Goal: Task Accomplishment & Management: Manage account settings

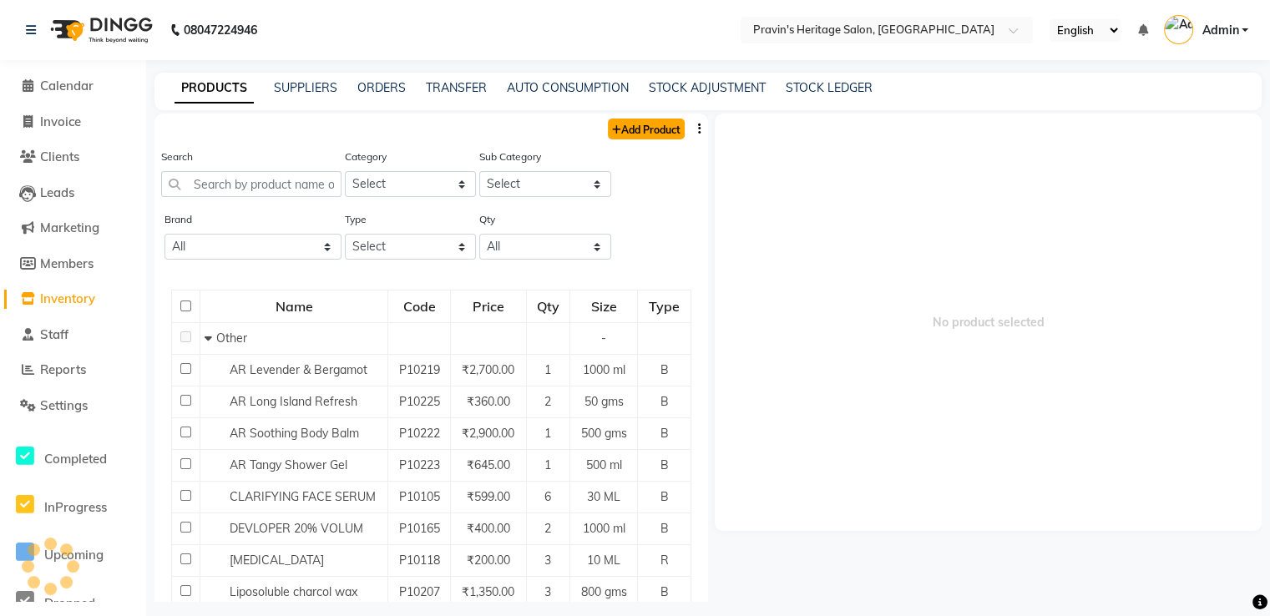
click at [655, 127] on link "Add Product" at bounding box center [646, 129] width 77 height 21
select select "true"
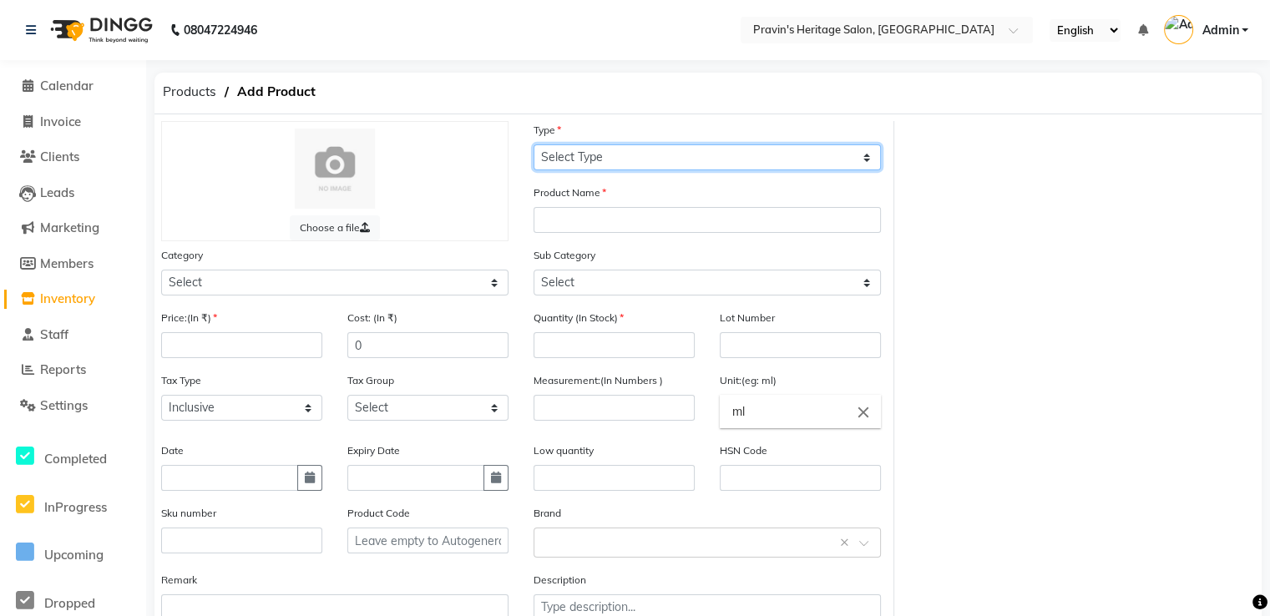
click at [591, 163] on select "Select Type Both Retail Consumable" at bounding box center [707, 157] width 347 height 26
select select "B"
click at [534, 145] on select "Select Type Both Retail Consumable" at bounding box center [707, 157] width 347 height 26
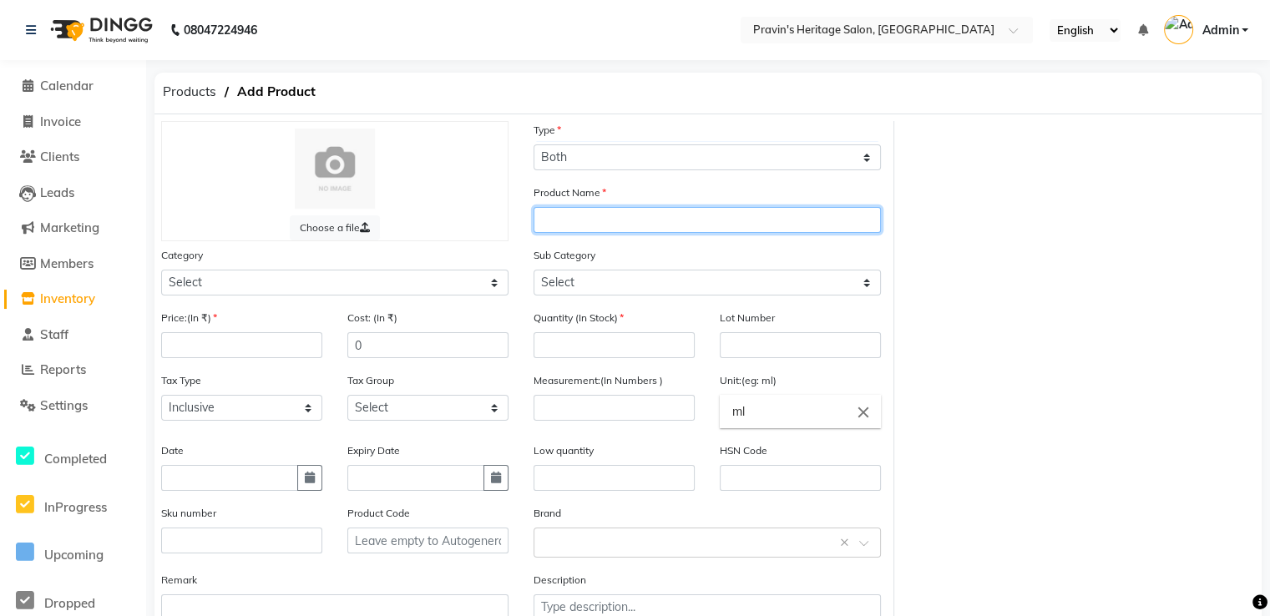
click at [570, 229] on input "text" at bounding box center [707, 220] width 347 height 26
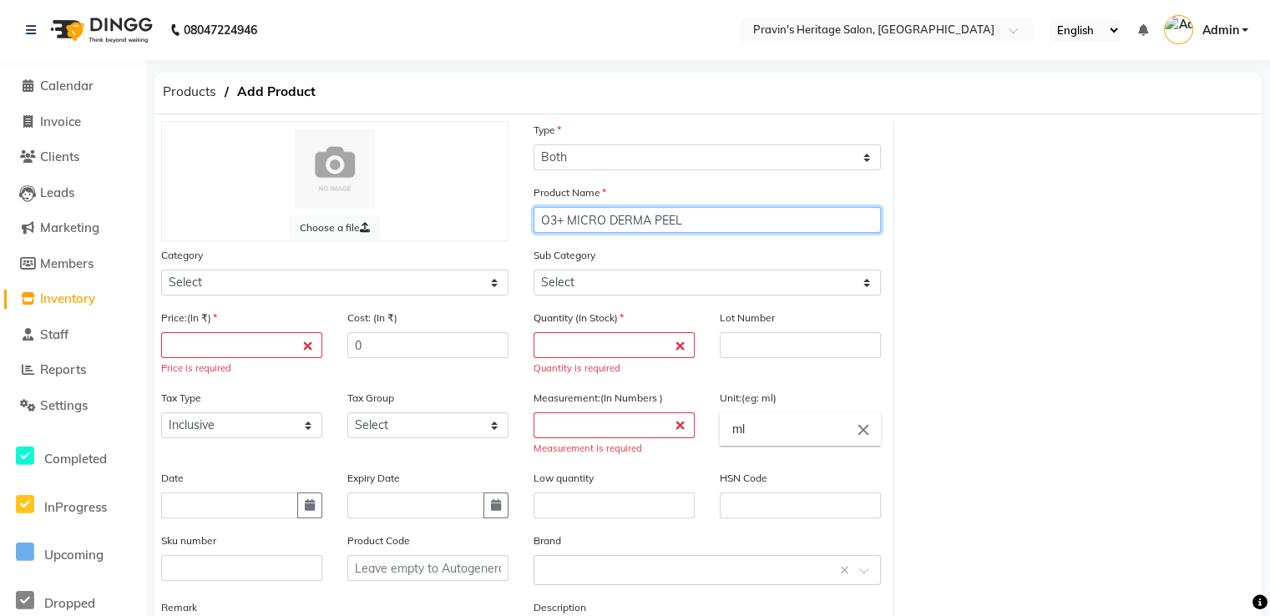
click at [649, 218] on input "O3+ MICRO DERMA PEEL" at bounding box center [707, 220] width 347 height 26
click at [785, 220] on input "O3+ MICRO DERMA BRASION FACIAL PEEL" at bounding box center [707, 220] width 347 height 26
type input "O3+ MICRO DERMA BRASION FACIAL PEEL"
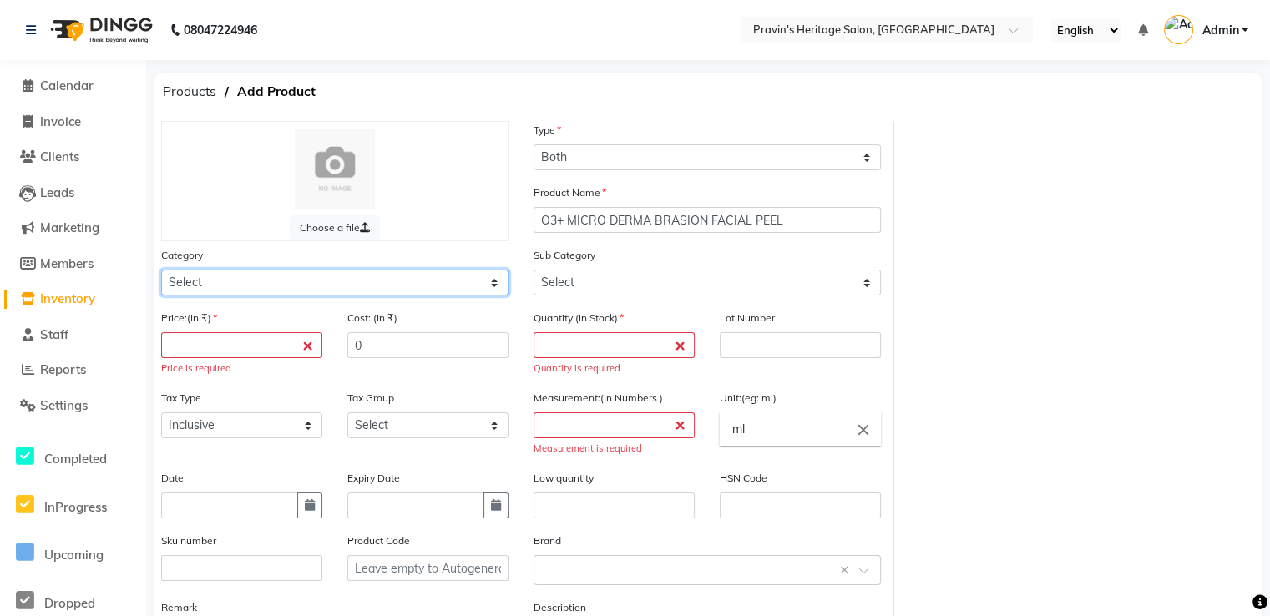
click at [406, 290] on select "Select Hair Skin Makeup Personal Care Appliances [PERSON_NAME] Waxing Disposabl…" at bounding box center [334, 283] width 347 height 26
select select "418101150"
click at [161, 272] on select "Select Hair Skin Makeup Personal Care Appliances [PERSON_NAME] Waxing Disposabl…" at bounding box center [334, 283] width 347 height 26
click at [474, 278] on select "Select Hair Skin Makeup Personal Care Appliances [PERSON_NAME] Waxing Disposabl…" at bounding box center [334, 283] width 347 height 26
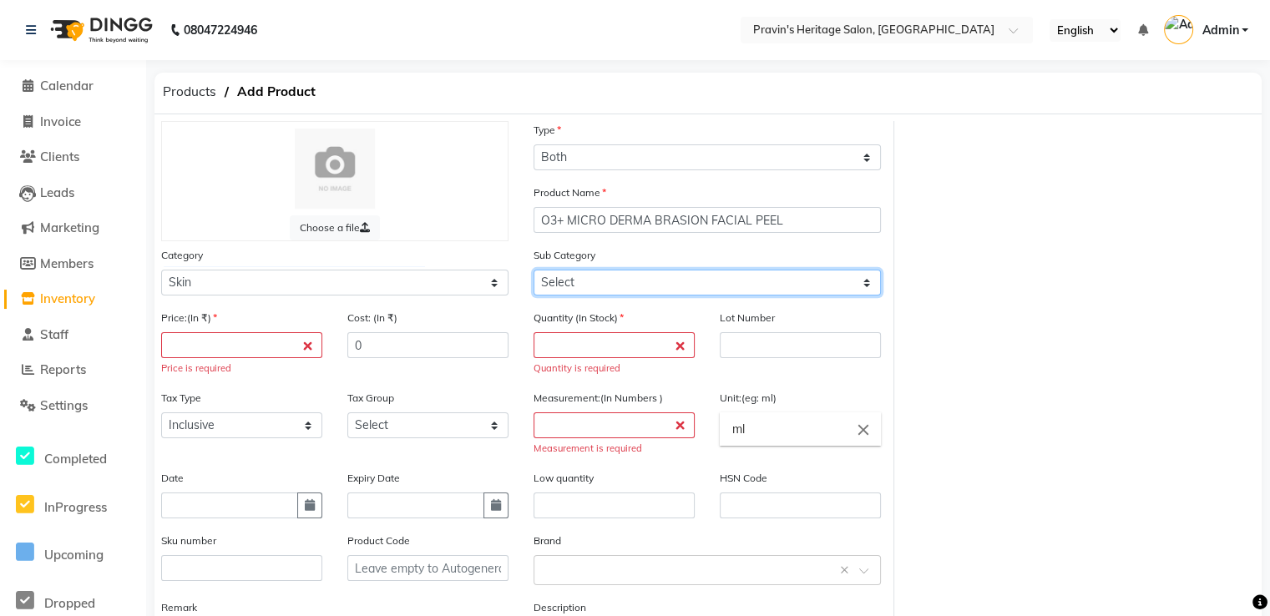
click at [559, 285] on select "Select Cleanser Facial Moisturiser Serum Toner Sun Care Masks Lip Care Eye Care…" at bounding box center [707, 283] width 347 height 26
select select "418101152"
click at [534, 272] on select "Select Cleanser Facial Moisturiser Serum Toner Sun Care Masks Lip Care Eye Care…" at bounding box center [707, 283] width 347 height 26
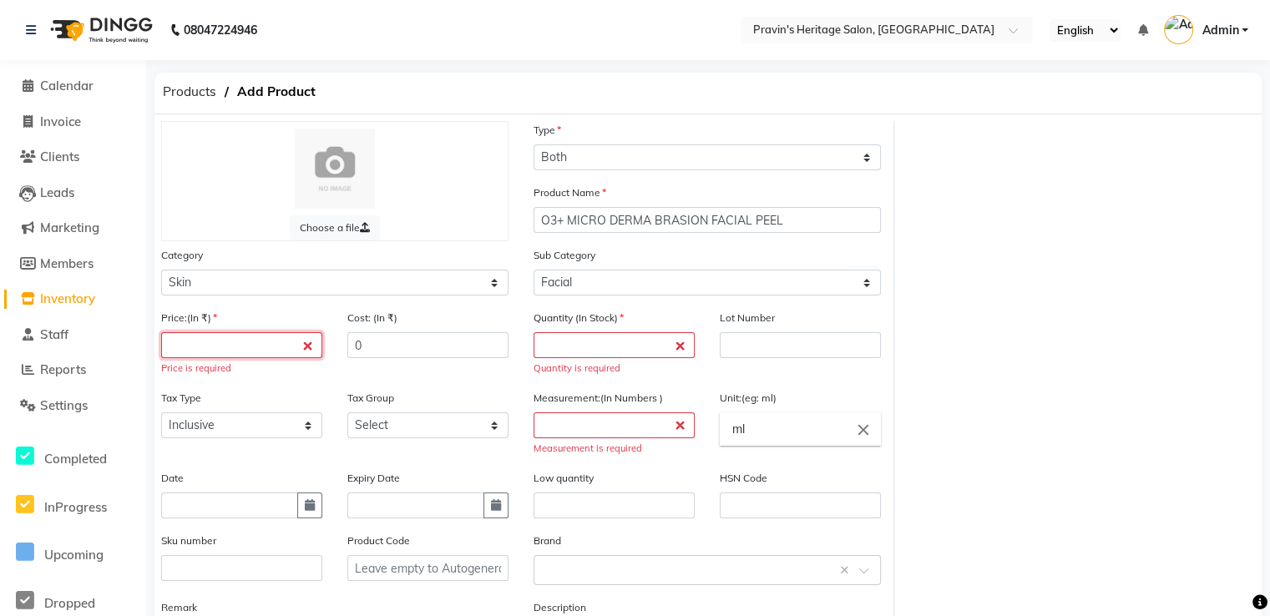
click at [254, 345] on input "number" at bounding box center [241, 345] width 161 height 26
type input "2100"
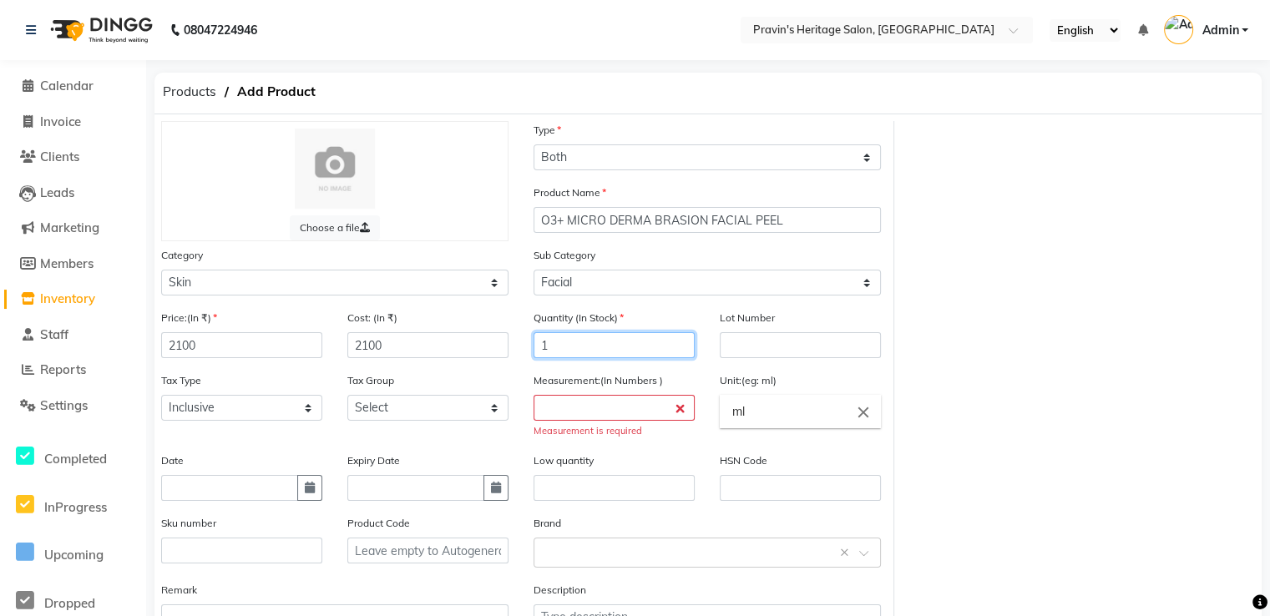
type input "1"
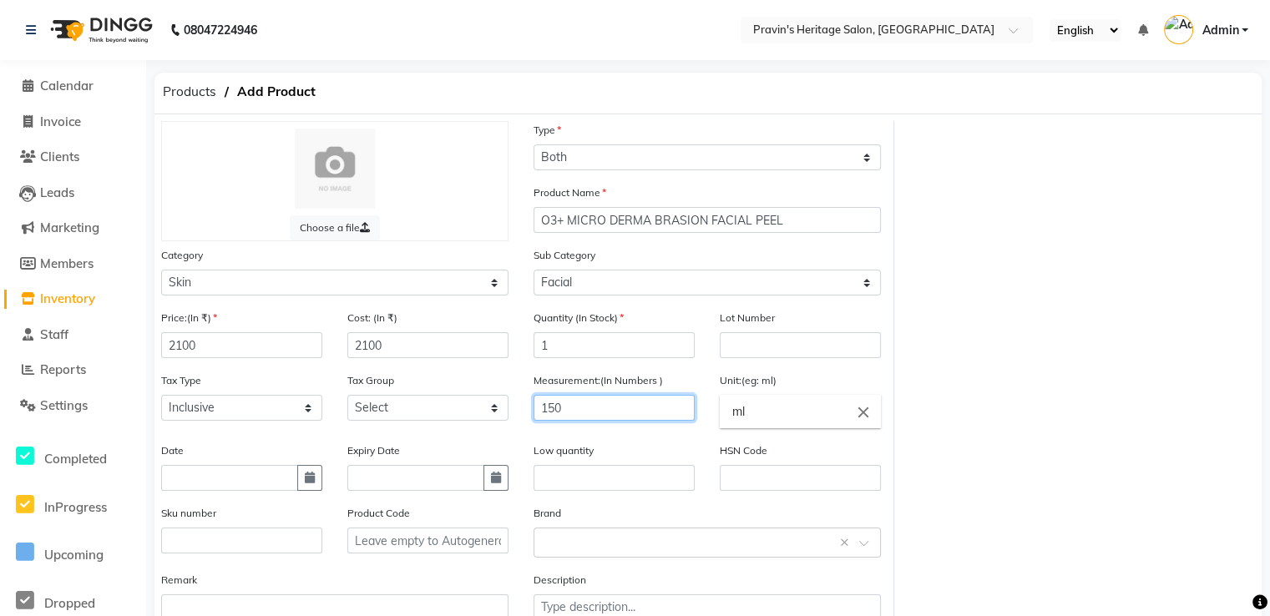
type input "150"
click at [752, 414] on input "ml" at bounding box center [800, 411] width 161 height 33
click at [860, 419] on icon "close" at bounding box center [863, 412] width 18 height 18
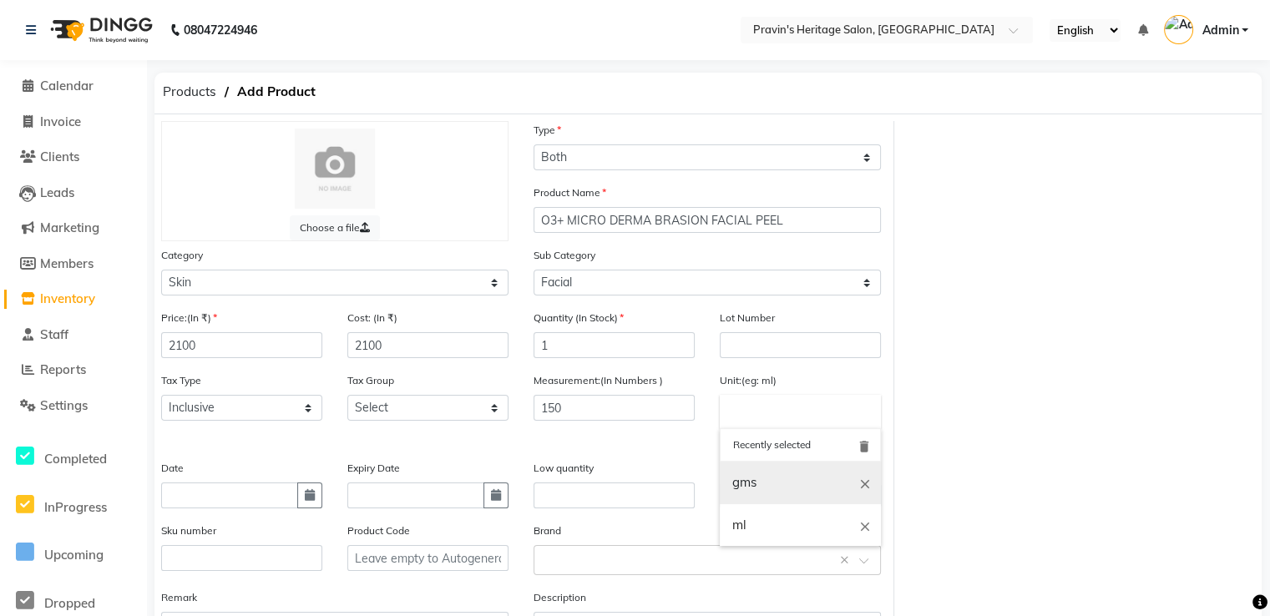
click at [805, 487] on link "gms" at bounding box center [800, 483] width 161 height 43
type input "gms"
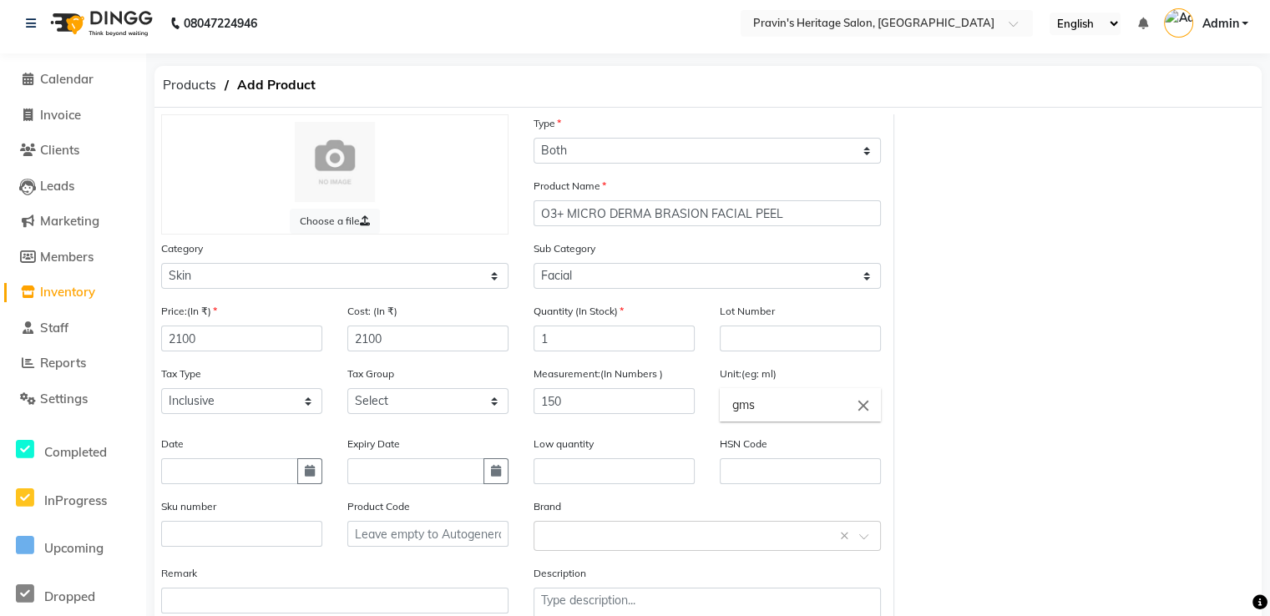
scroll to position [123, 0]
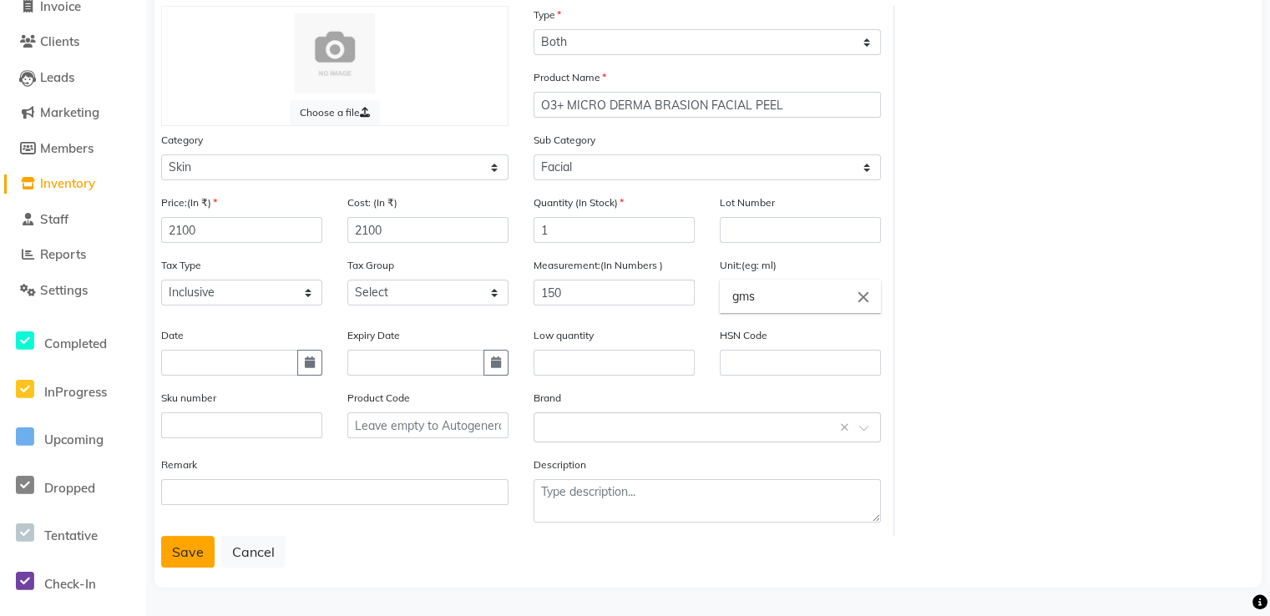
click at [174, 558] on button "Save" at bounding box center [187, 552] width 53 height 32
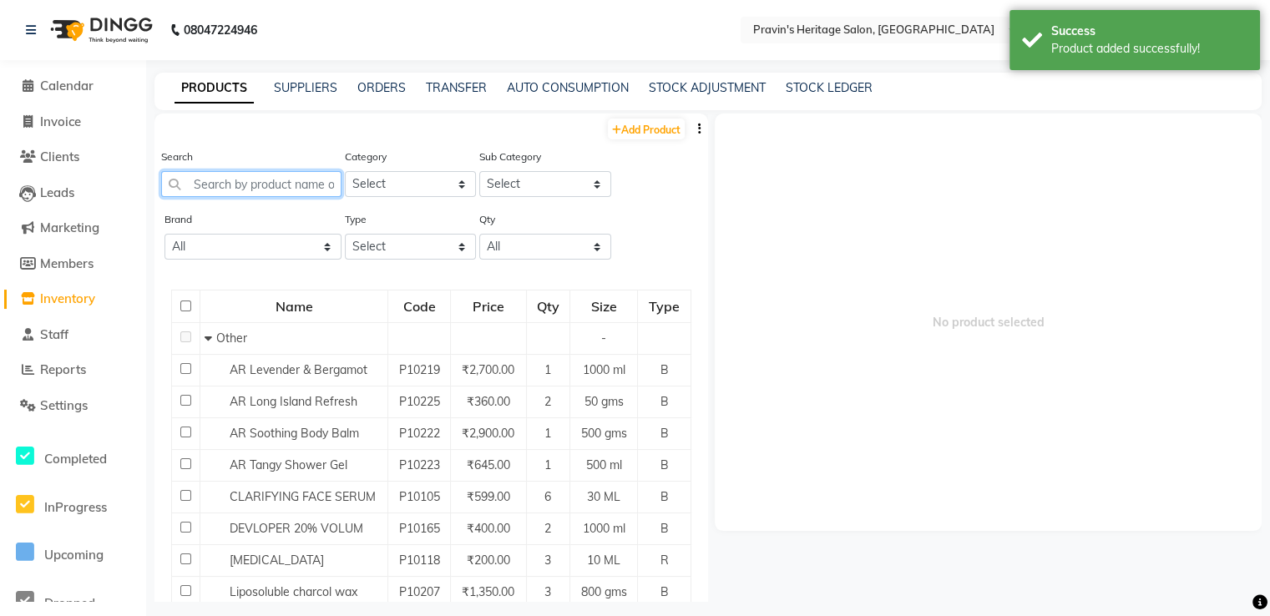
click at [263, 190] on input "text" at bounding box center [251, 184] width 180 height 26
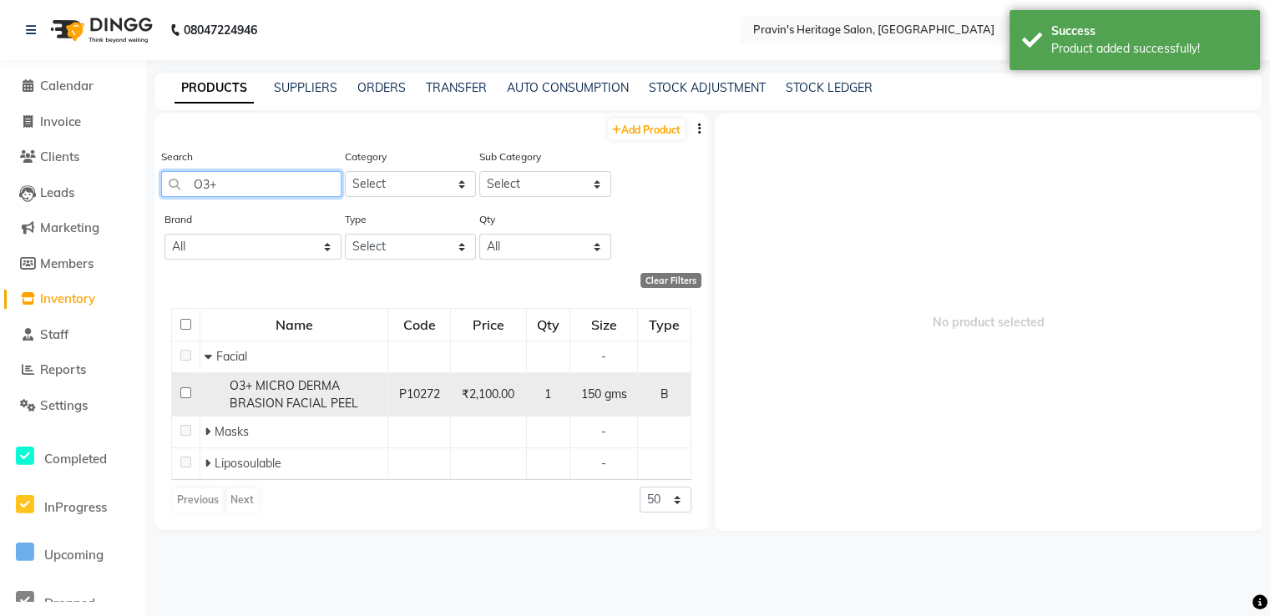
type input "O3+"
click at [243, 400] on span "O3+ MICRO DERMA BRASION FACIAL PEEL" at bounding box center [294, 394] width 129 height 33
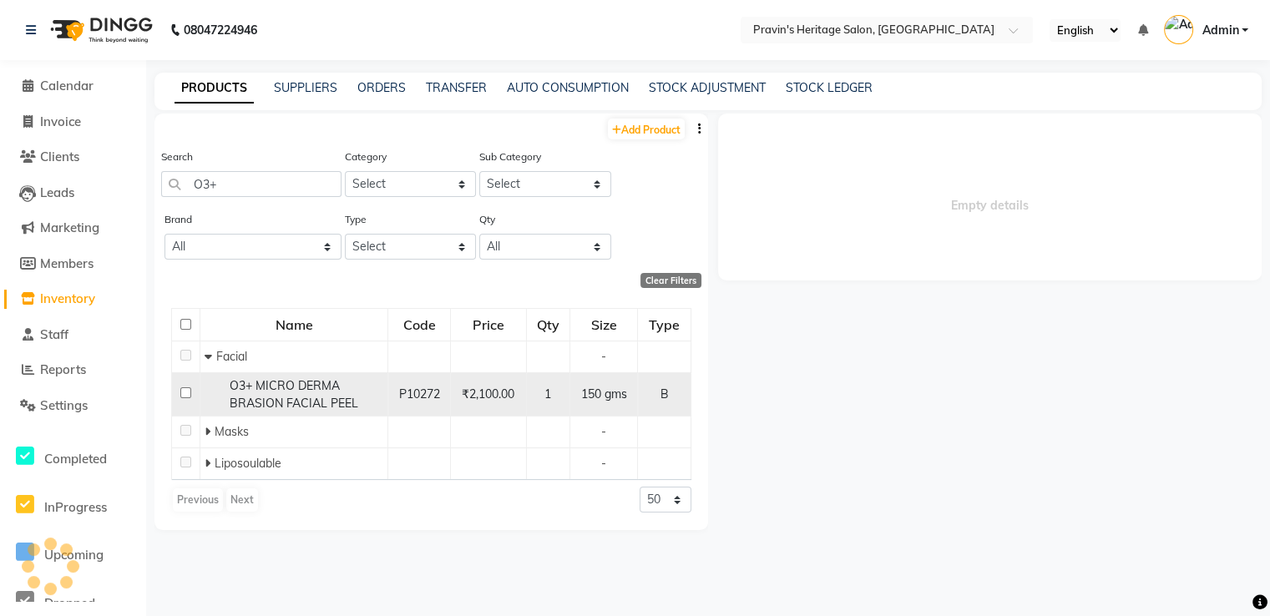
select select
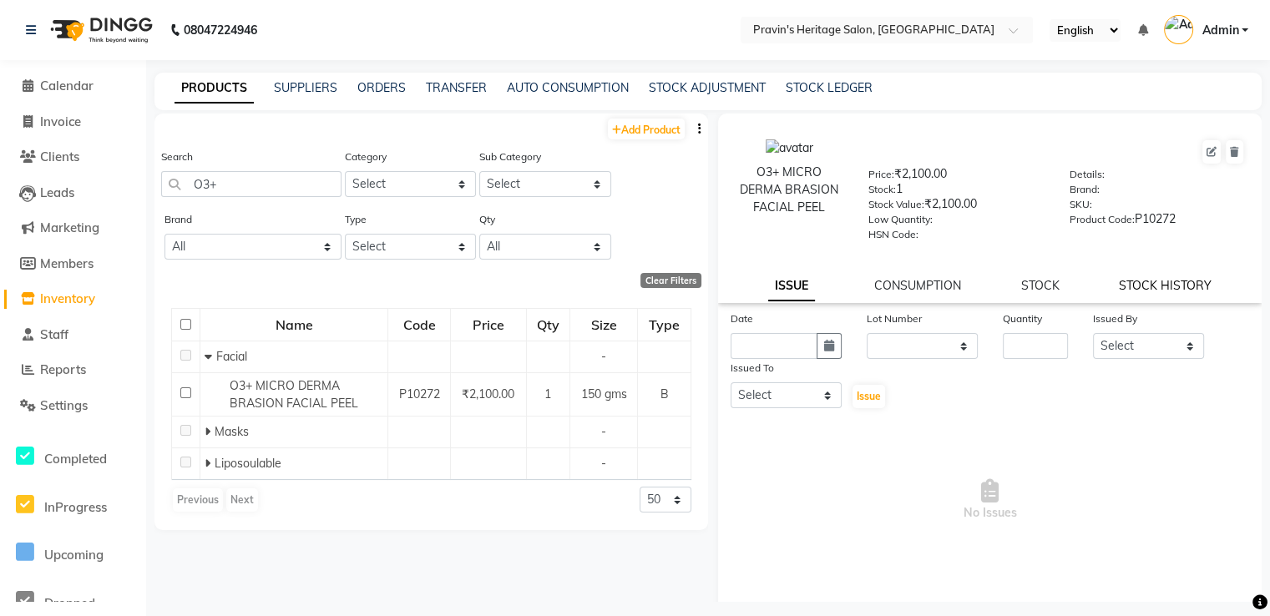
click at [1126, 302] on div "O3+ MICRO DERMA BRASION FACIAL PEEL Price: ₹2,100.00 Stock: 1 Stock Value: ₹2,1…" at bounding box center [990, 209] width 544 height 190
click at [1028, 300] on div "O3+ MICRO DERMA BRASION FACIAL PEEL Price: ₹2,100.00 Stock: 1 Stock Value: ₹2,1…" at bounding box center [990, 209] width 544 height 190
click at [1020, 354] on input "number" at bounding box center [1036, 346] width 66 height 26
type input "1"
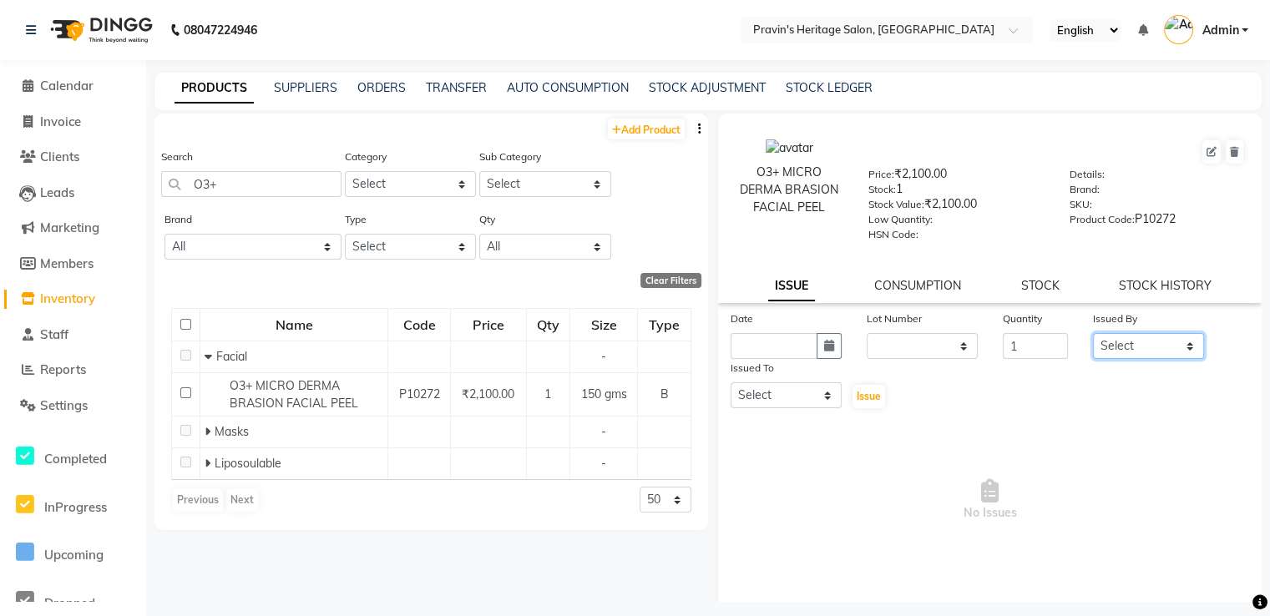
click at [1106, 352] on select "Select [PERSON_NAME] [PERSON_NAME] [PERSON_NAME] Kavita [PERSON_NAME] [PERSON_N…" at bounding box center [1148, 346] width 111 height 26
select select "21127"
click at [1093, 339] on select "Select [PERSON_NAME] [PERSON_NAME] [PERSON_NAME] Kavita [PERSON_NAME] [PERSON_N…" at bounding box center [1148, 346] width 111 height 26
click at [1136, 292] on link "STOCK HISTORY" at bounding box center [1165, 285] width 93 height 15
select select "all"
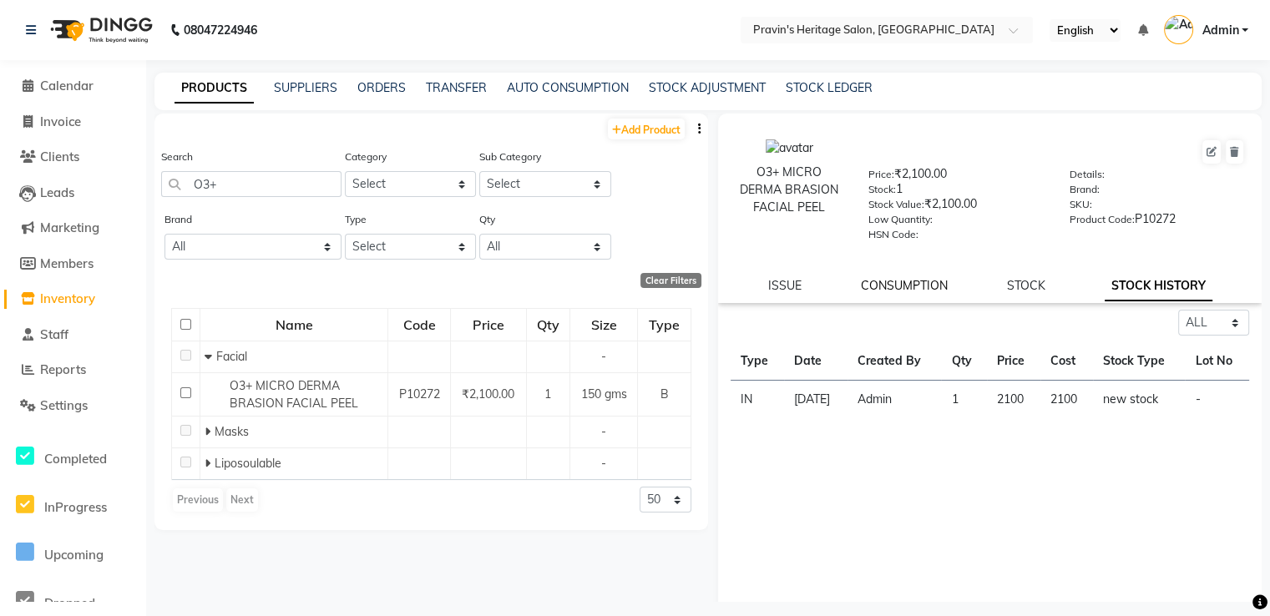
click at [929, 291] on link "CONSUMPTION" at bounding box center [904, 285] width 87 height 15
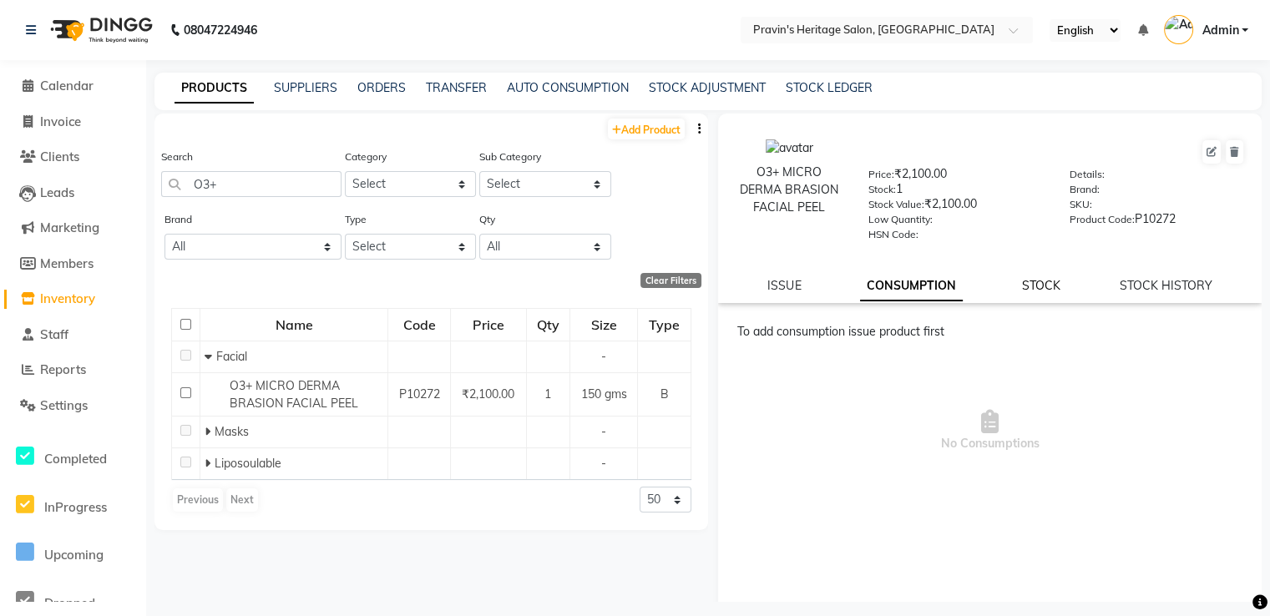
click at [1031, 291] on link "STOCK" at bounding box center [1041, 285] width 38 height 15
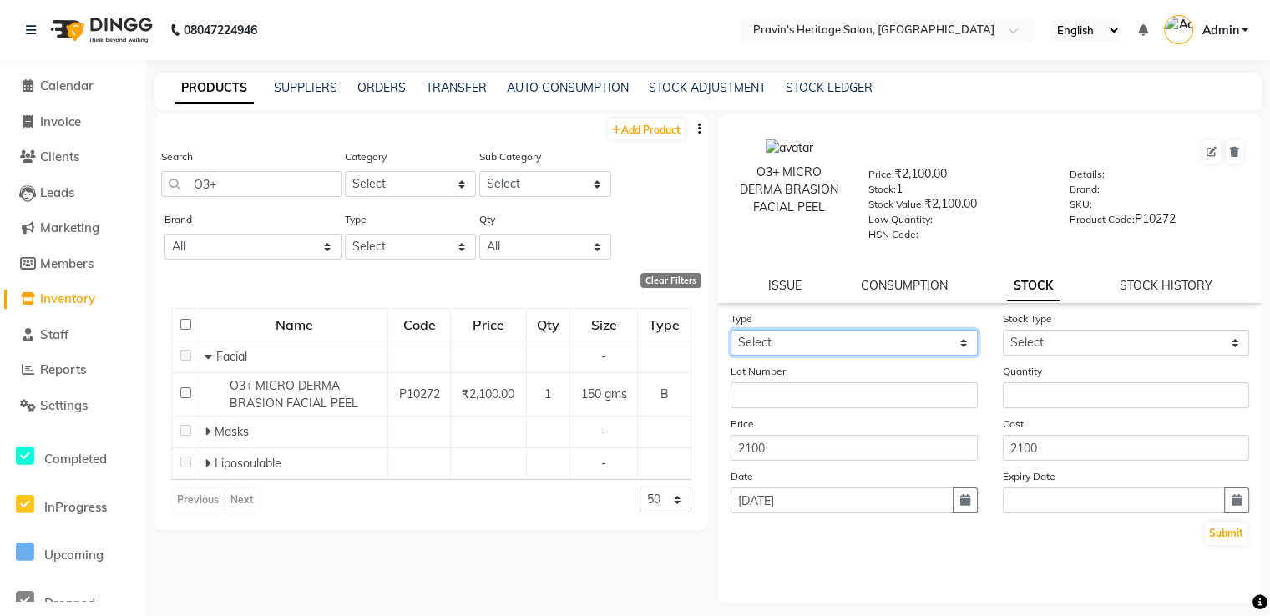
click at [919, 347] on select "Select In Out" at bounding box center [854, 343] width 247 height 26
select select "out"
click at [731, 336] on select "Select In Out" at bounding box center [854, 343] width 247 height 26
select select
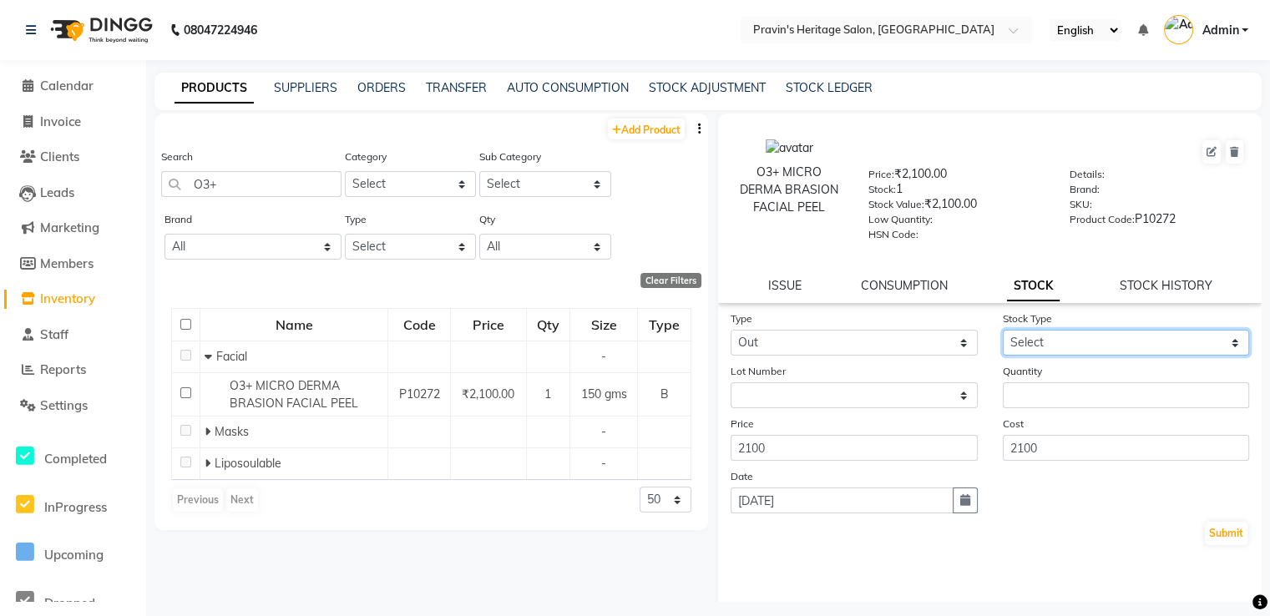
click at [1015, 355] on select "Select Internal Use Damaged Expired Adjustment Return Other" at bounding box center [1126, 343] width 247 height 26
select select "internal use"
click at [1003, 336] on select "Select Internal Use Damaged Expired Adjustment Return Other" at bounding box center [1126, 343] width 247 height 26
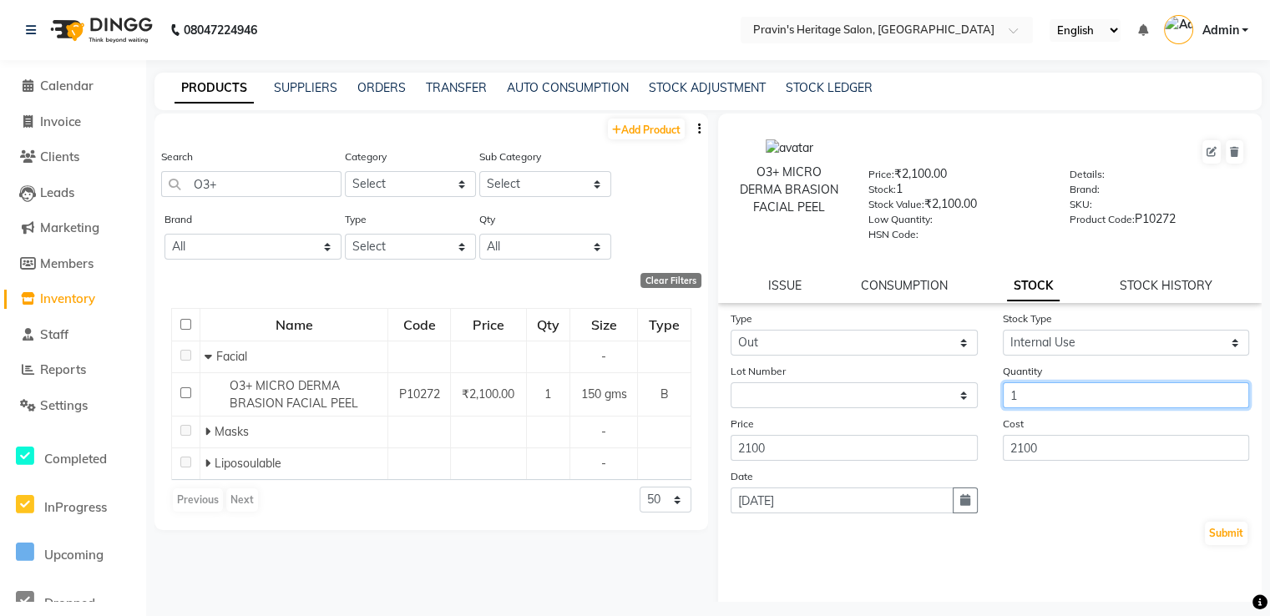
type input "1"
click at [1205, 522] on button "Submit" at bounding box center [1226, 533] width 43 height 23
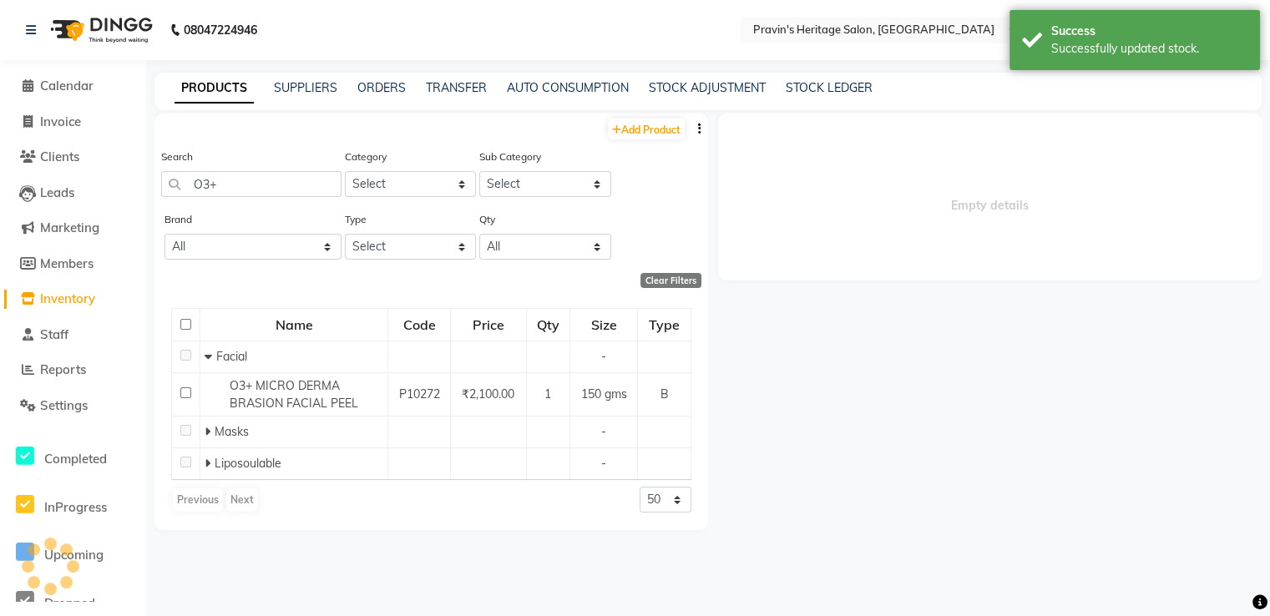
select select
